Goal: Information Seeking & Learning: Check status

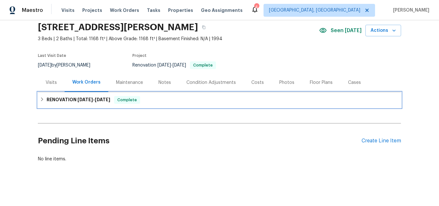
click at [63, 96] on h6 "RENOVATION 9/15/25 - 10/6/25" at bounding box center [79, 100] width 64 height 8
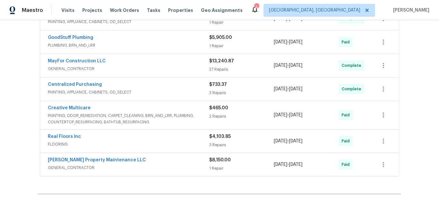
scroll to position [148, 0]
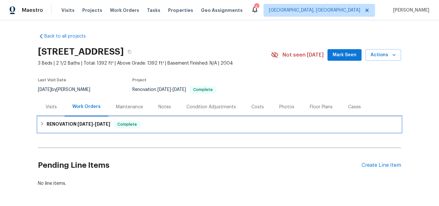
click at [63, 125] on h6 "RENOVATION 9/10/25 - 10/3/25" at bounding box center [79, 124] width 64 height 8
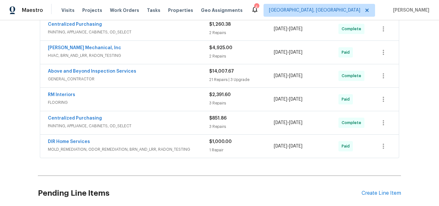
scroll to position [193, 0]
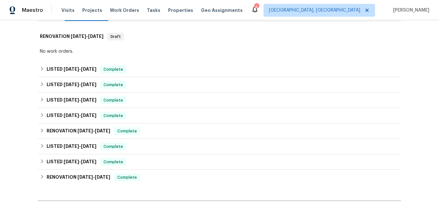
scroll to position [96, 0]
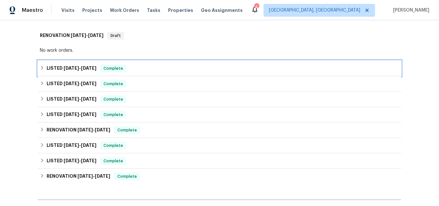
click at [67, 67] on span "9/19/25" at bounding box center [71, 68] width 15 height 4
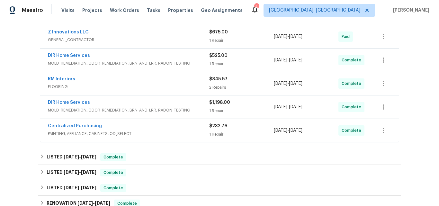
scroll to position [193, 0]
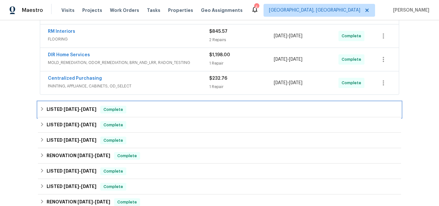
click at [76, 106] on h6 "LISTED 9/14/25 - 9/15/25" at bounding box center [72, 110] width 50 height 8
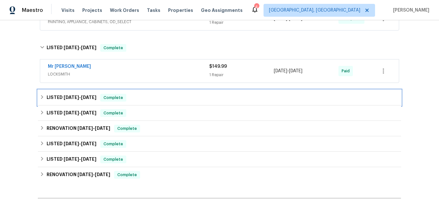
click at [79, 97] on span "6/26/25 - 7/28/25" at bounding box center [80, 97] width 33 height 4
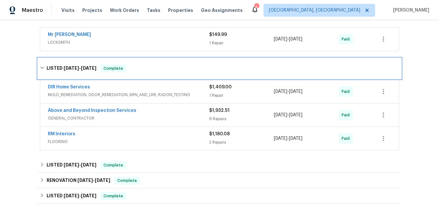
scroll to position [321, 0]
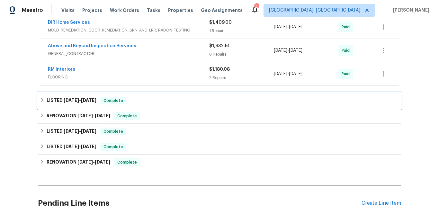
click at [64, 101] on span "5/28/25" at bounding box center [71, 100] width 15 height 4
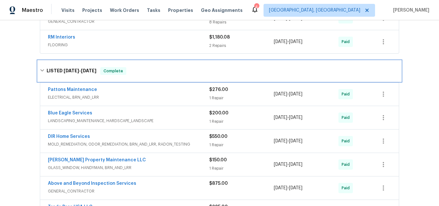
scroll to position [450, 0]
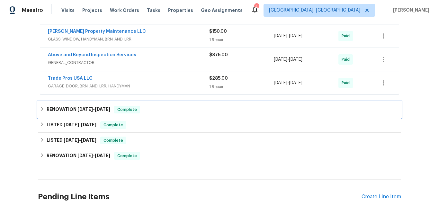
click at [73, 109] on h6 "RENOVATION 4/11/25 - 4/15/25" at bounding box center [79, 110] width 64 height 8
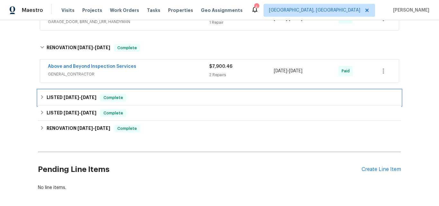
click at [73, 97] on span "4/9/25" at bounding box center [71, 97] width 15 height 4
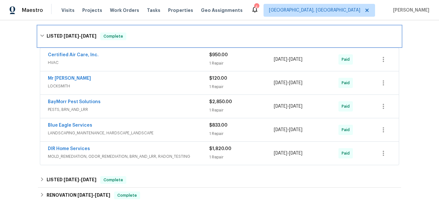
scroll to position [675, 0]
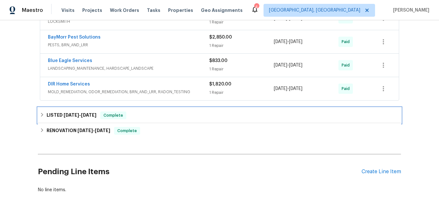
click at [72, 115] on span "3/25/25" at bounding box center [71, 115] width 15 height 4
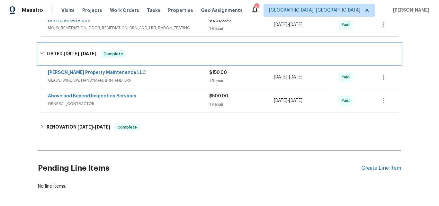
scroll to position [803, 0]
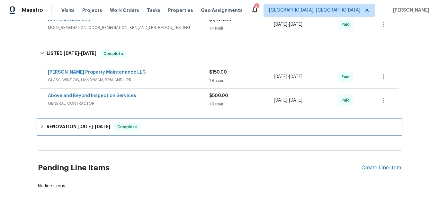
click at [72, 127] on h6 "RENOVATION 1/6/25 - 3/13/25" at bounding box center [79, 127] width 64 height 8
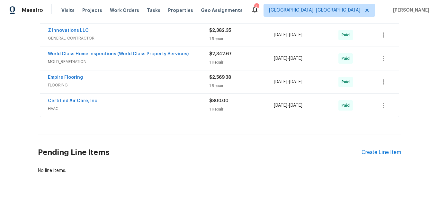
scroll to position [1188, 0]
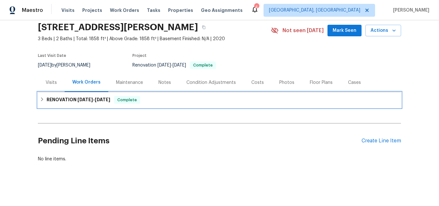
click at [70, 97] on h6 "RENOVATION 9/23/25 - 10/9/25" at bounding box center [79, 100] width 64 height 8
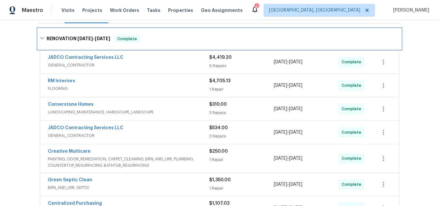
scroll to position [128, 0]
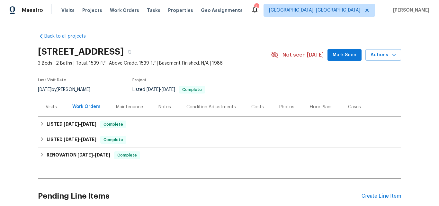
scroll to position [40, 0]
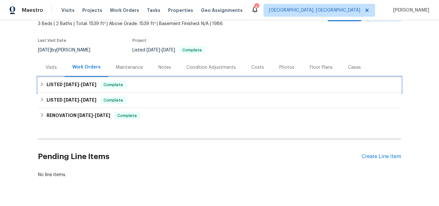
click at [72, 79] on div "LISTED 10/3/25 - 10/7/25 Complete" at bounding box center [219, 84] width 363 height 15
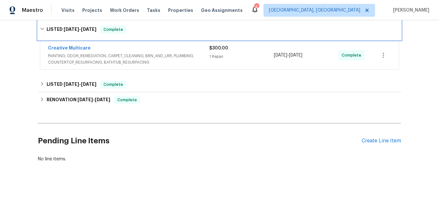
scroll to position [104, 0]
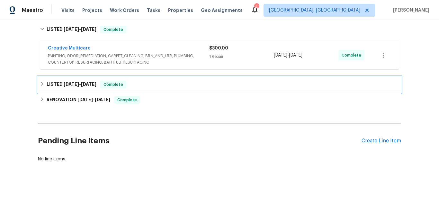
click at [76, 82] on span "8/20/25" at bounding box center [71, 84] width 15 height 4
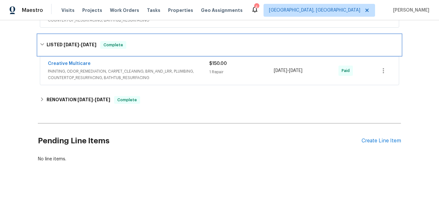
scroll to position [149, 0]
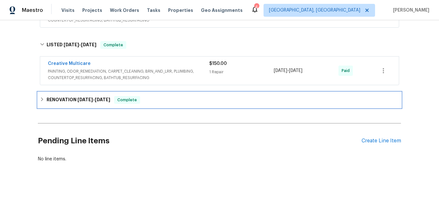
click at [82, 97] on span "8/19/25" at bounding box center [84, 99] width 15 height 4
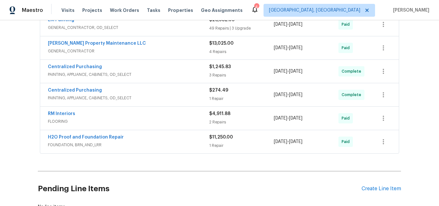
scroll to position [214, 0]
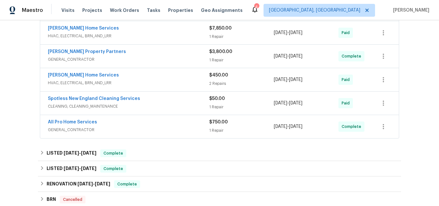
scroll to position [225, 0]
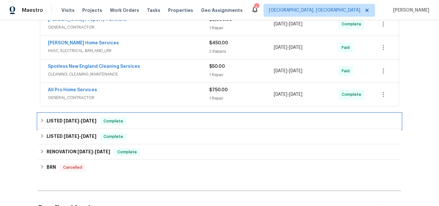
click at [66, 118] on h6 "LISTED [DATE] - [DATE]" at bounding box center [72, 121] width 50 height 8
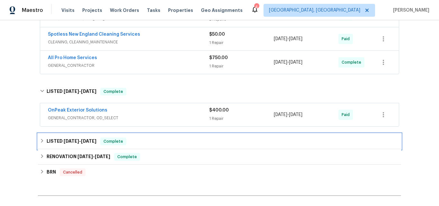
click at [64, 141] on span "5/8/25" at bounding box center [71, 141] width 15 height 4
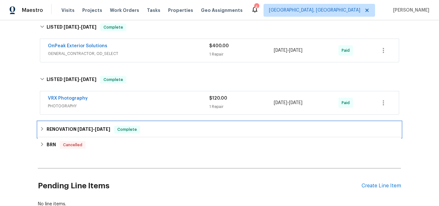
click at [68, 128] on h6 "RENOVATION 3/31/25 - 5/5/25" at bounding box center [79, 130] width 64 height 8
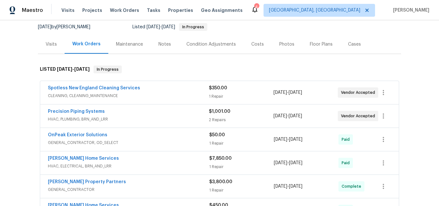
scroll to position [64, 0]
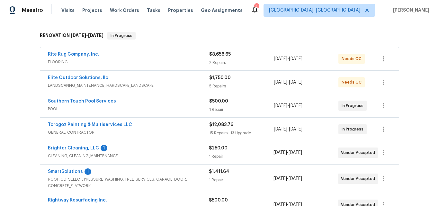
scroll to position [128, 0]
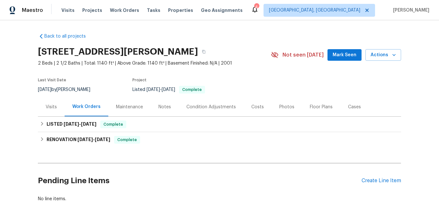
scroll to position [45, 0]
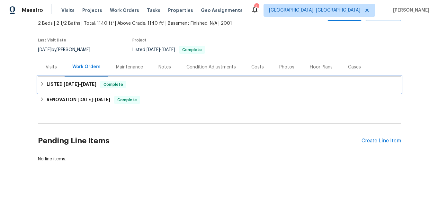
click at [64, 82] on span "9/25/25" at bounding box center [71, 84] width 15 height 4
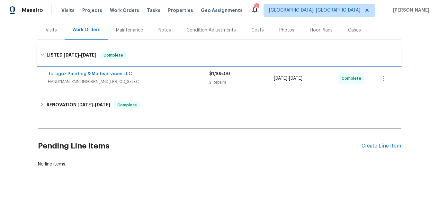
scroll to position [87, 0]
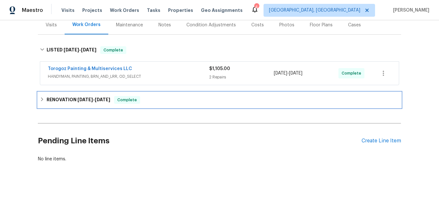
click at [68, 96] on h6 "RENOVATION 1/30/25 - 3/1/25" at bounding box center [79, 100] width 64 height 8
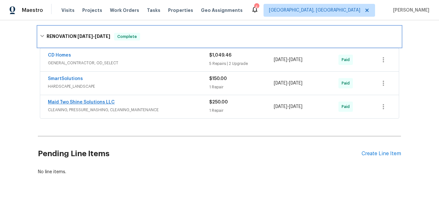
scroll to position [151, 0]
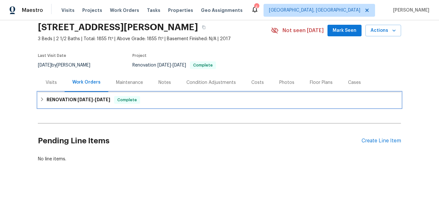
click at [72, 98] on h6 "RENOVATION 10/1/25 - 10/24/25" at bounding box center [79, 100] width 64 height 8
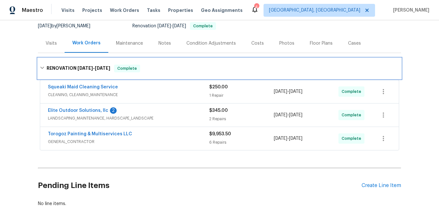
scroll to position [64, 0]
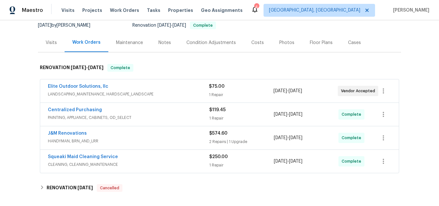
scroll to position [96, 0]
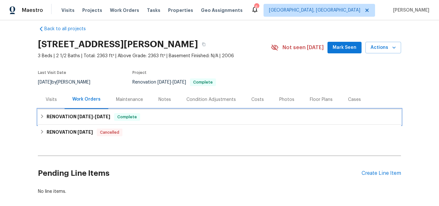
click at [74, 116] on h6 "RENOVATION [DATE] - [DATE]" at bounding box center [79, 117] width 64 height 8
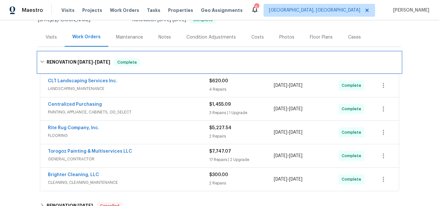
scroll to position [72, 0]
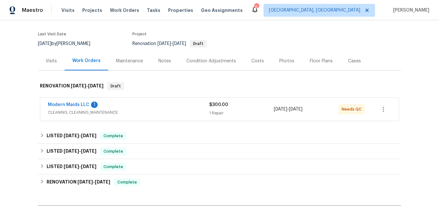
scroll to position [72, 0]
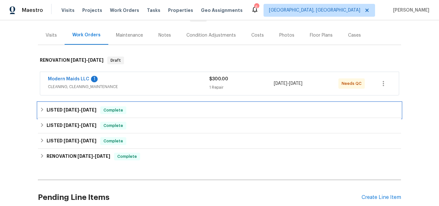
click at [65, 107] on h6 "LISTED 9/24/25 - 9/30/25" at bounding box center [72, 110] width 50 height 8
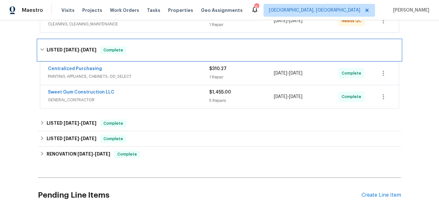
scroll to position [136, 0]
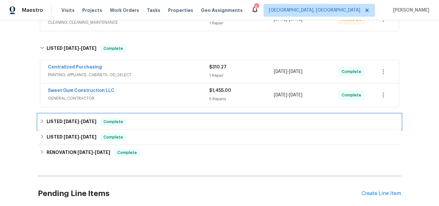
click at [67, 120] on span "7/23/25" at bounding box center [71, 121] width 15 height 4
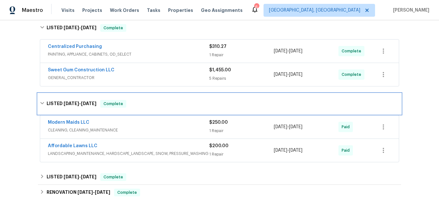
scroll to position [168, 0]
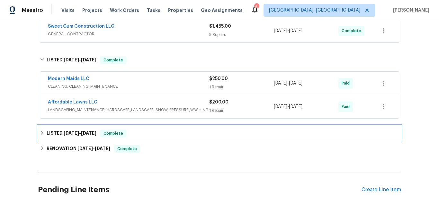
click at [76, 136] on h6 "LISTED 7/9/25 - 7/22/25" at bounding box center [72, 133] width 50 height 8
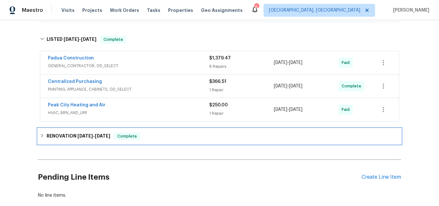
drag, startPoint x: 73, startPoint y: 136, endPoint x: 97, endPoint y: 116, distance: 31.9
click at [73, 136] on h6 "RENOVATION 8/9/24 - 8/21/24" at bounding box center [79, 136] width 64 height 8
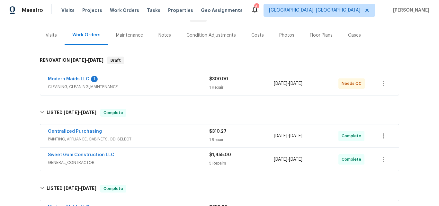
scroll to position [0, 0]
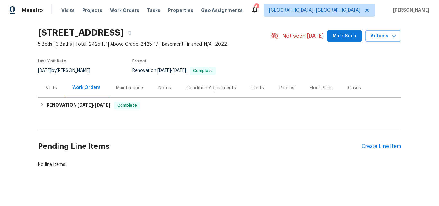
scroll to position [29, 0]
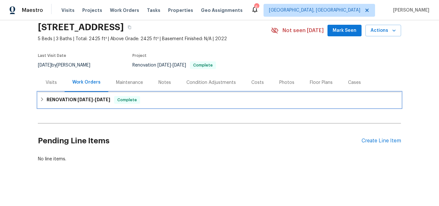
click at [77, 97] on span "[DATE]" at bounding box center [84, 99] width 15 height 4
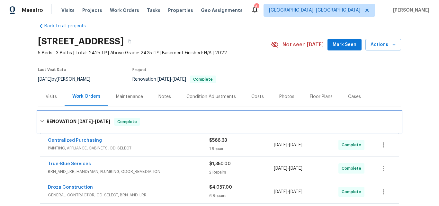
scroll to position [0, 0]
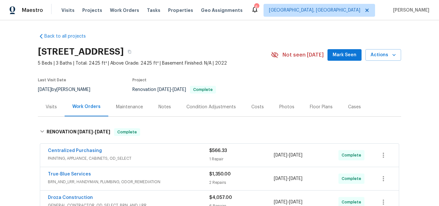
click at [51, 104] on div "Visits" at bounding box center [51, 107] width 11 height 6
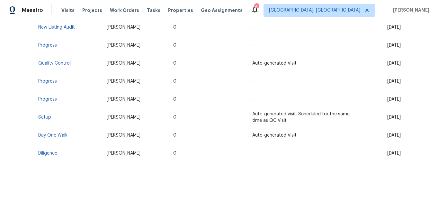
scroll to position [151, 0]
click at [44, 115] on link "Setup" at bounding box center [44, 117] width 13 height 4
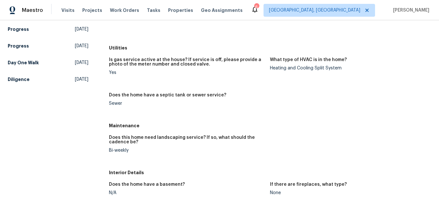
scroll to position [64, 0]
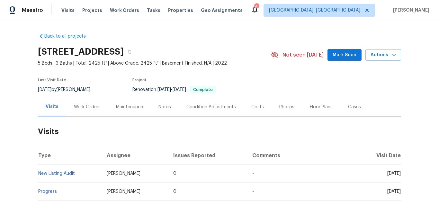
click at [87, 105] on div "Work Orders" at bounding box center [87, 107] width 27 height 6
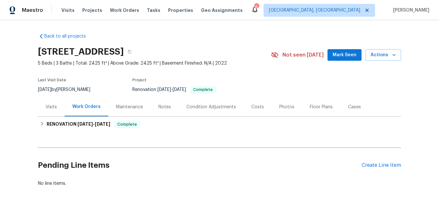
scroll to position [29, 0]
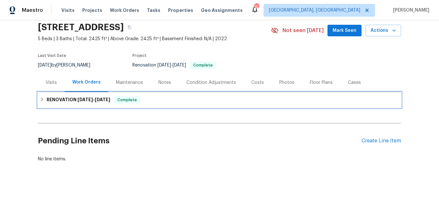
click at [77, 97] on span "[DATE]" at bounding box center [84, 99] width 15 height 4
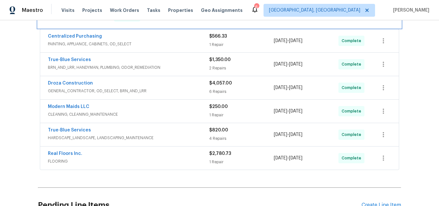
scroll to position [126, 0]
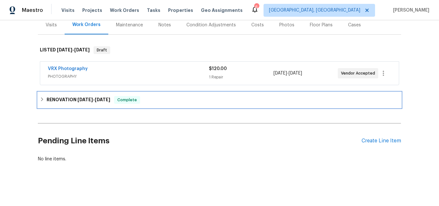
click at [63, 96] on h6 "RENOVATION [DATE] - [DATE]" at bounding box center [79, 100] width 64 height 8
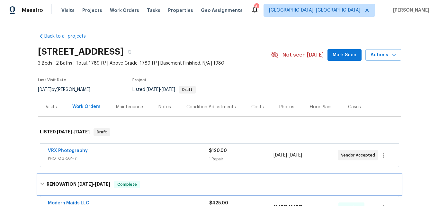
scroll to position [64, 0]
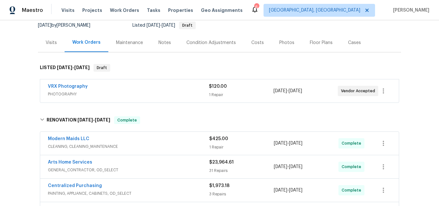
click at [52, 38] on div "Visits" at bounding box center [51, 42] width 27 height 19
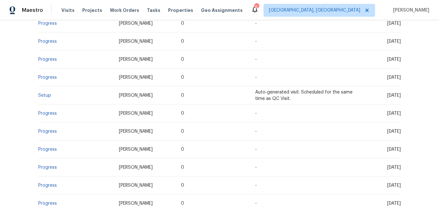
scroll to position [246, 0]
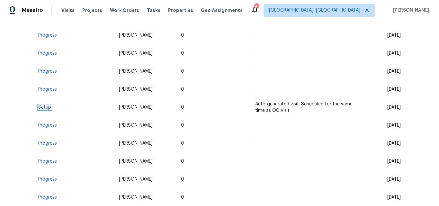
click at [43, 108] on link "Setup" at bounding box center [44, 107] width 13 height 4
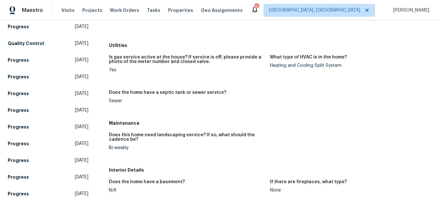
scroll to position [128, 0]
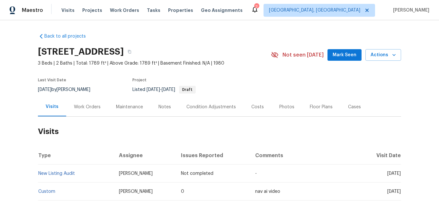
click at [83, 110] on div "Work Orders" at bounding box center [87, 107] width 27 height 6
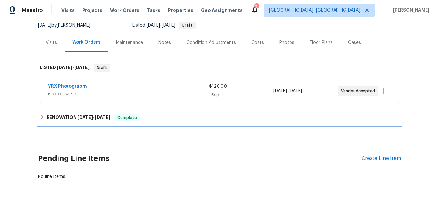
click at [73, 118] on h6 "RENOVATION [DATE] - [DATE]" at bounding box center [79, 118] width 64 height 8
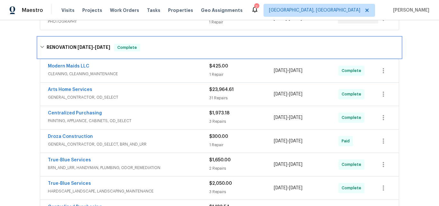
scroll to position [128, 0]
